Goal: Check status: Check status

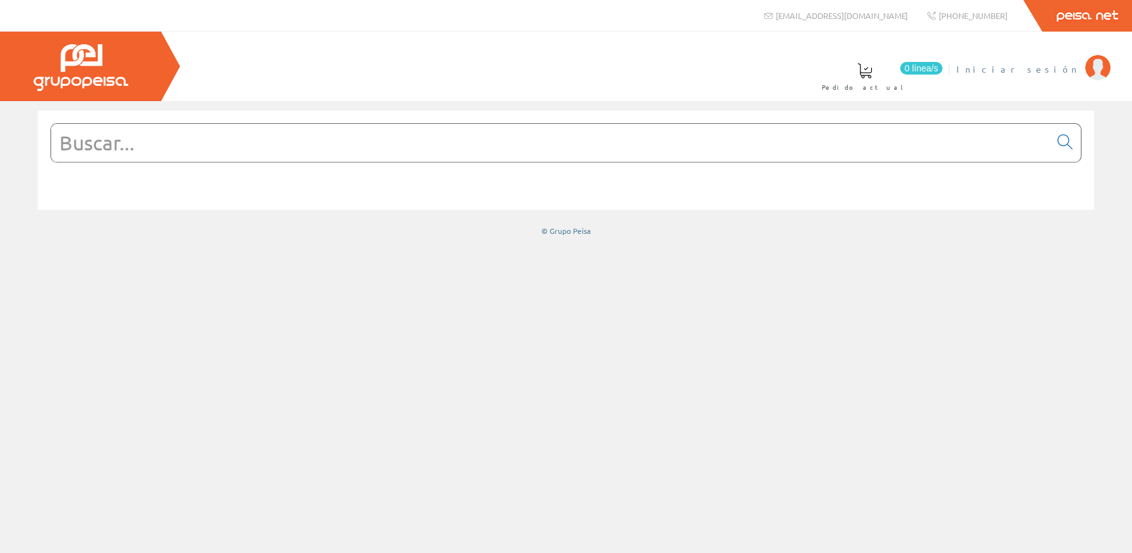
click at [1062, 68] on span "Iniciar sesión" at bounding box center [1017, 69] width 123 height 13
click at [1065, 68] on span "[PERSON_NAME]. [PERSON_NAME]" at bounding box center [953, 69] width 249 height 13
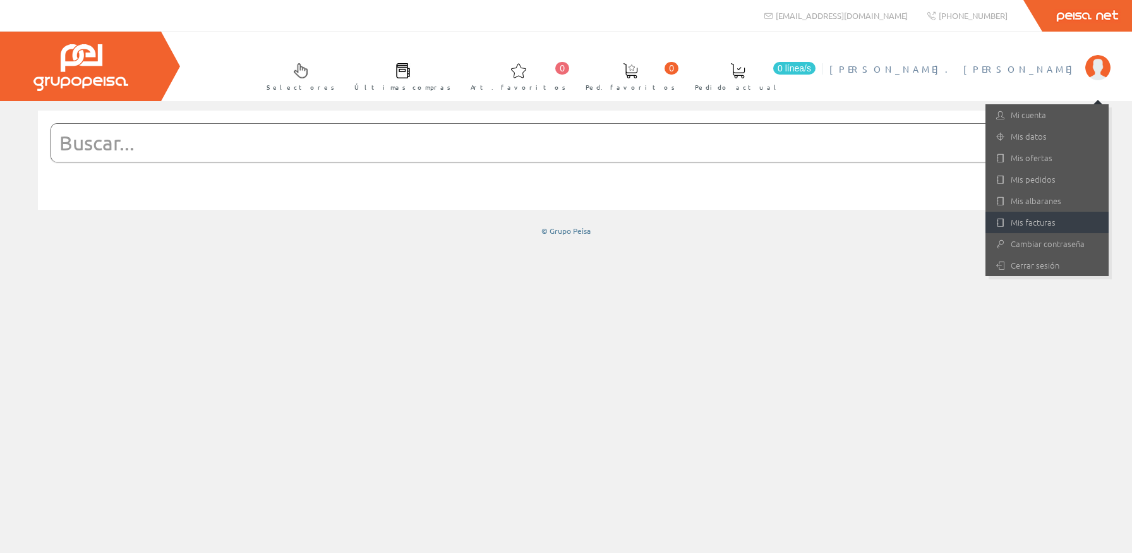
click at [1057, 220] on link "Mis facturas" at bounding box center [1046, 222] width 123 height 21
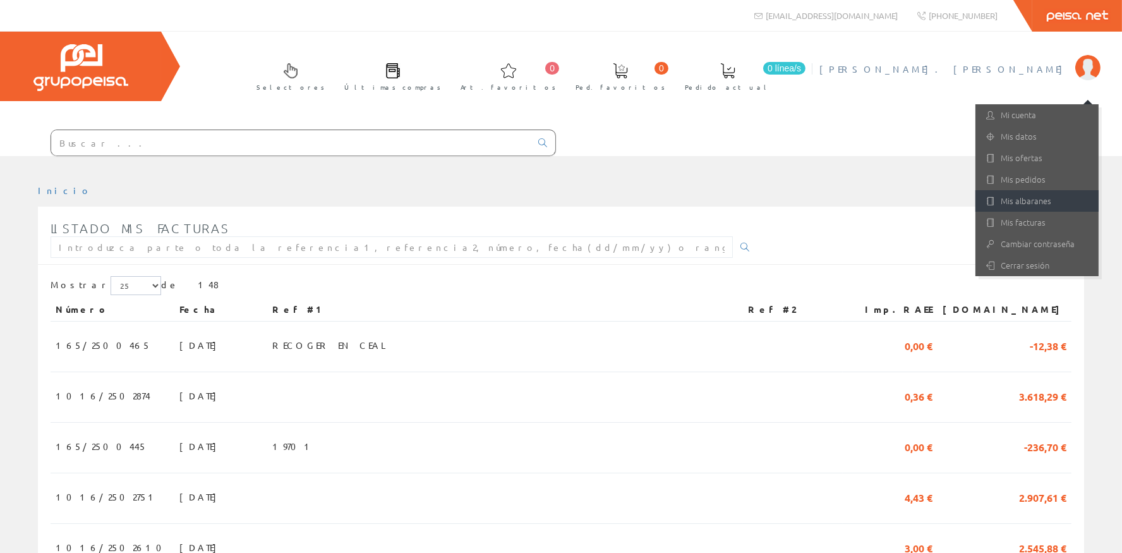
click at [1048, 207] on link "Mis albaranes" at bounding box center [1036, 200] width 123 height 21
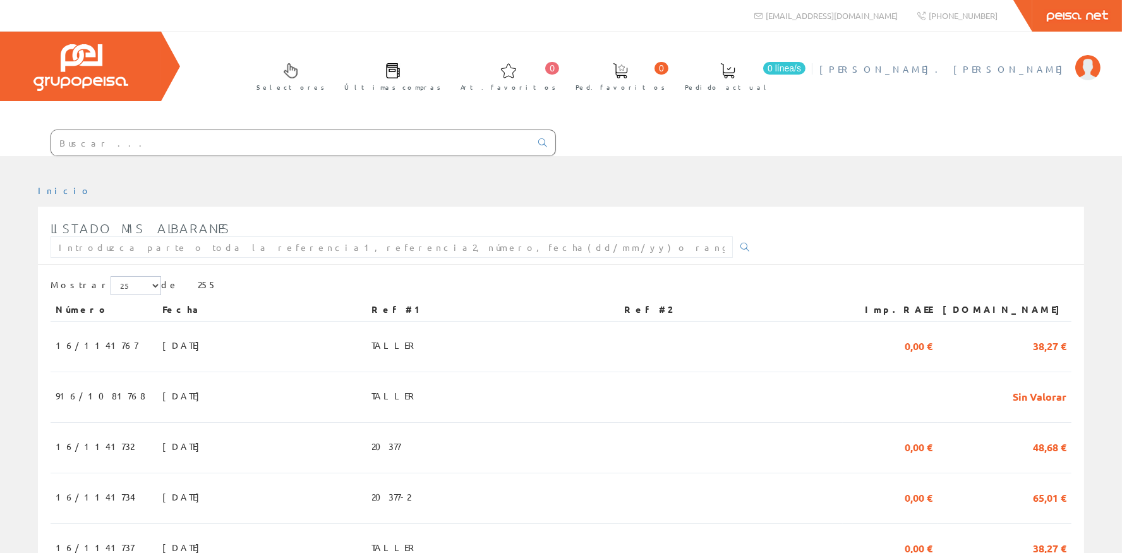
click at [1041, 75] on span "[PERSON_NAME]. [PERSON_NAME]" at bounding box center [943, 69] width 249 height 13
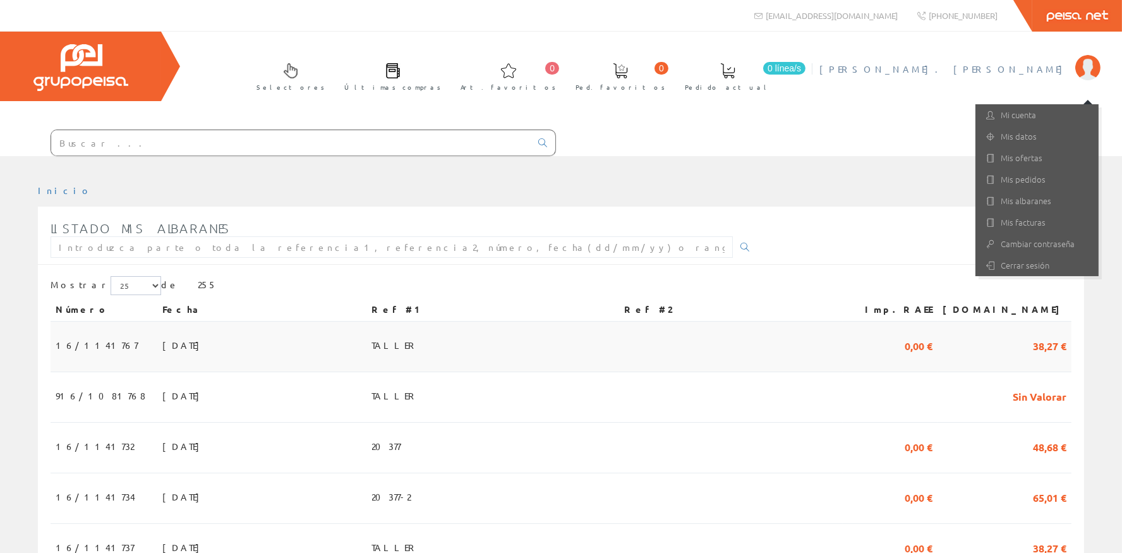
click at [89, 343] on span "16/1141767" at bounding box center [97, 344] width 82 height 21
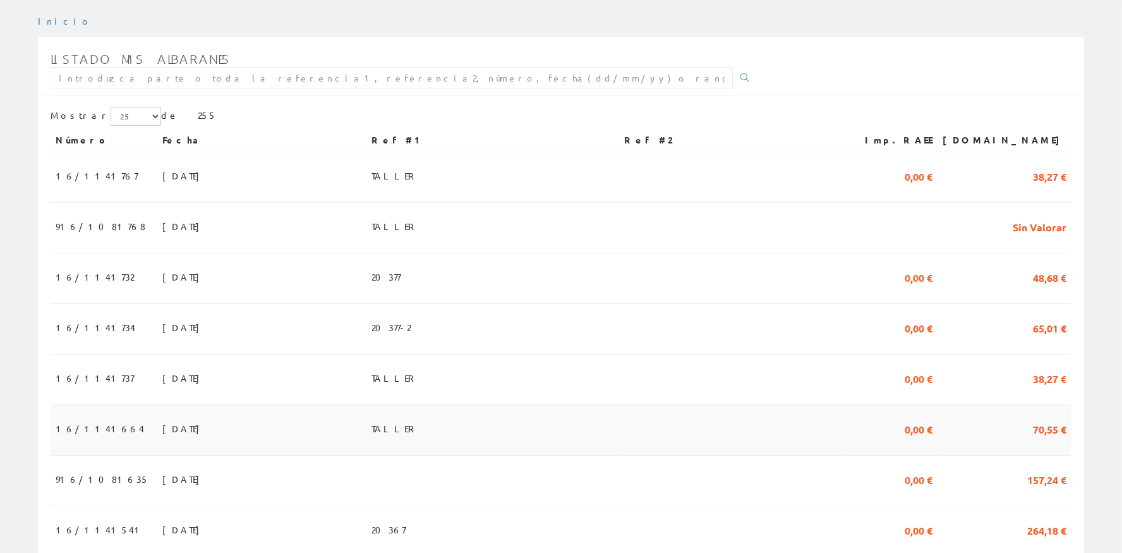
scroll to position [226, 0]
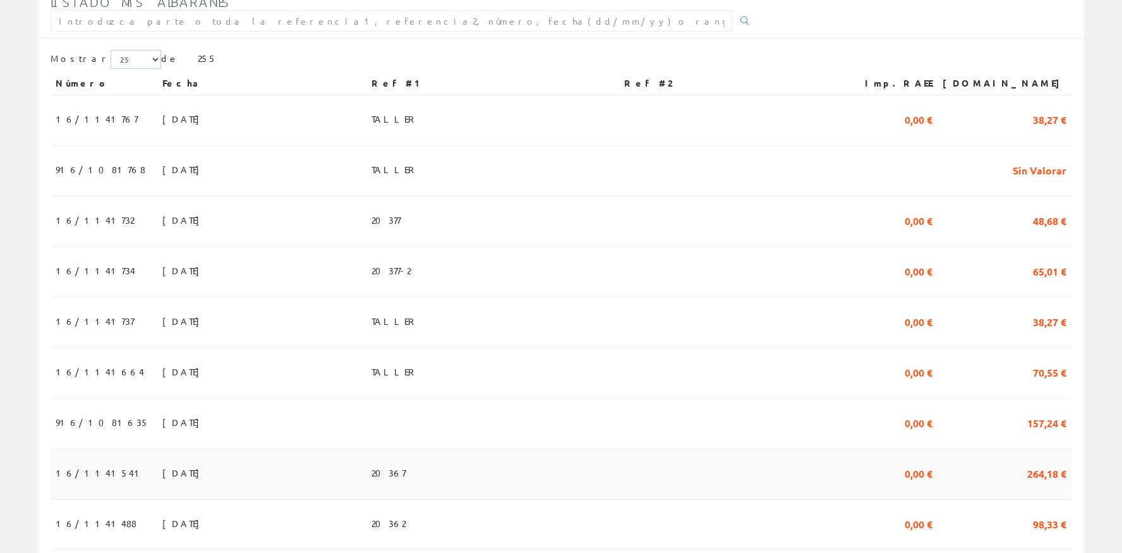
click at [162, 464] on span "19/09/2025" at bounding box center [184, 472] width 44 height 21
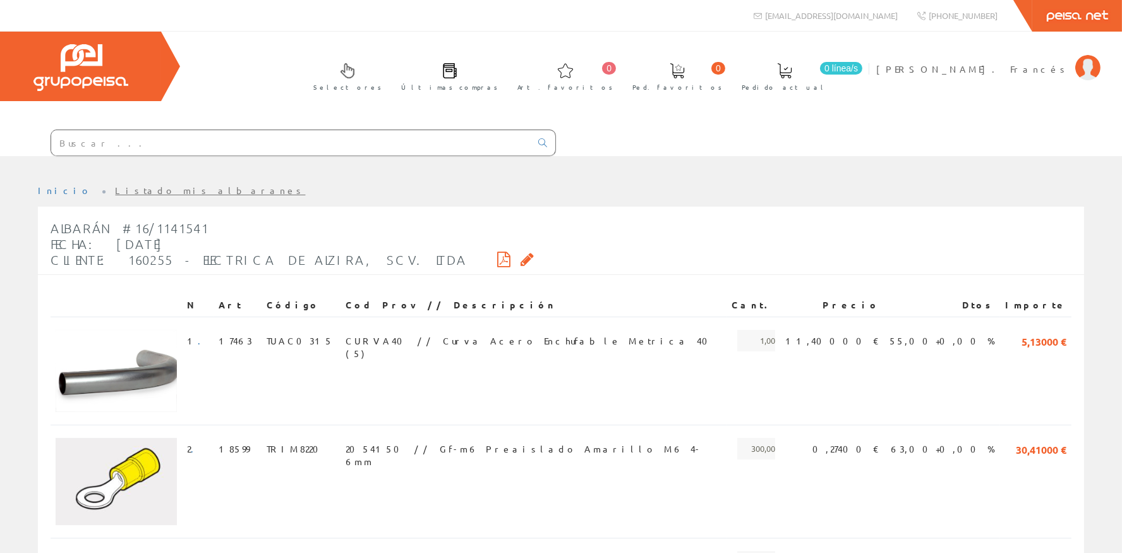
click at [265, 152] on input "text" at bounding box center [290, 142] width 479 height 25
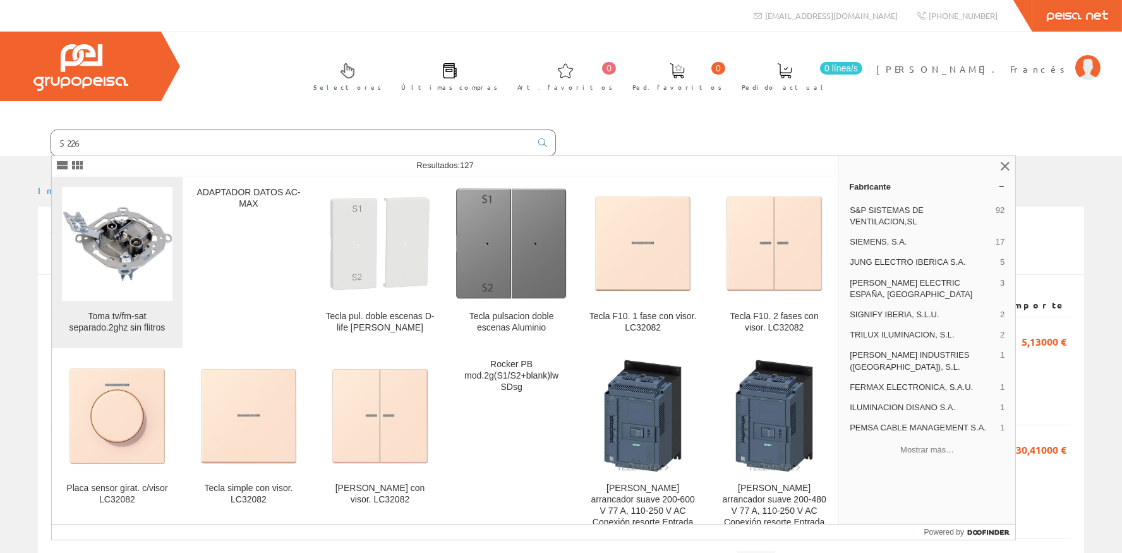
type input "5226"
click at [92, 253] on img at bounding box center [117, 244] width 111 height 76
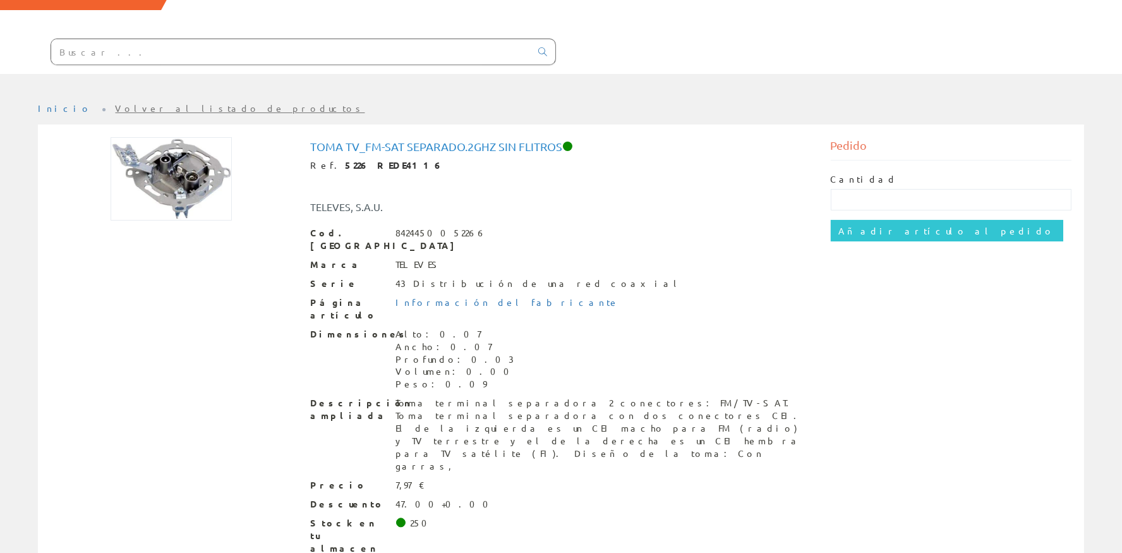
scroll to position [102, 0]
